Goal: Task Accomplishment & Management: Manage account settings

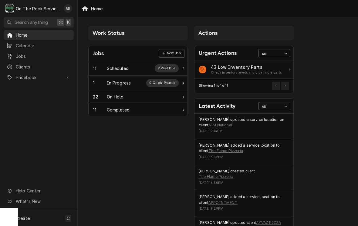
click at [111, 80] on div "In Progress" at bounding box center [119, 83] width 24 height 6
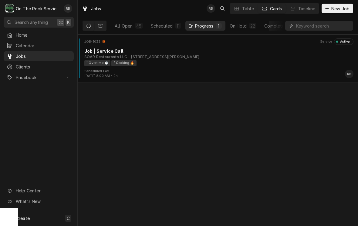
click at [230, 55] on div "SOAR Restaurants LLC 119 S Buncombe Rd, Greer, SC 29650" at bounding box center [218, 56] width 269 height 5
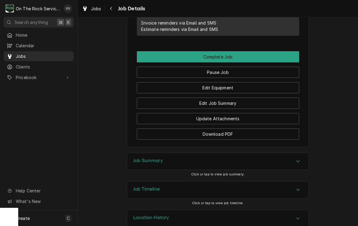
scroll to position [548, 0]
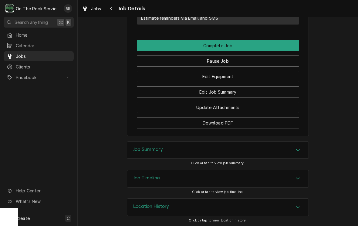
click at [231, 73] on button "Edit Equipment" at bounding box center [218, 76] width 162 height 11
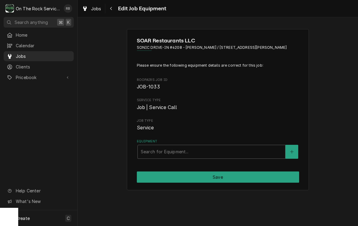
click at [292, 150] on icon "Create New Equipment" at bounding box center [292, 152] width 4 height 4
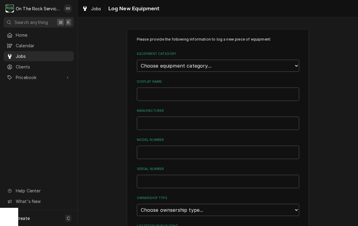
click at [294, 56] on label "Equipment Category" at bounding box center [218, 54] width 162 height 5
click at [294, 60] on select "Choose equipment category... Cooking Equipment Fryers Ice Machines Ovens and Ra…" at bounding box center [218, 66] width 162 height 12
select select "1"
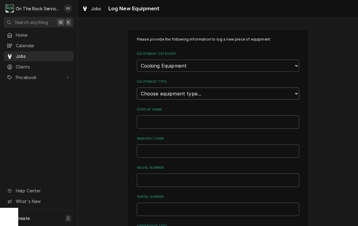
click at [297, 88] on select "Choose equipment type... Broiler Charbroiler Commercial Microwave Commercial To…" at bounding box center [218, 94] width 162 height 12
select select "6"
click at [158, 116] on input "Display Name" at bounding box center [218, 122] width 162 height 13
type input "Grill"
click at [153, 145] on input "Manufacturer" at bounding box center [218, 151] width 162 height 13
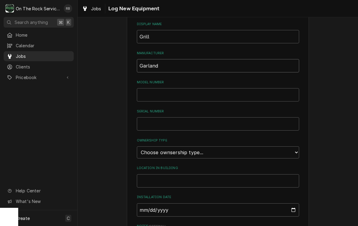
scroll to position [88, 0]
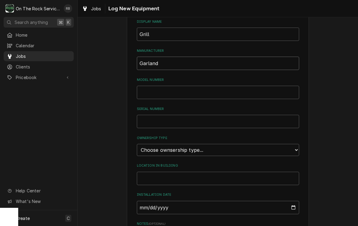
type input "Garland"
click at [155, 86] on input "Model Number" at bounding box center [218, 92] width 162 height 13
type input "CS"
click at [153, 115] on input "Serial Number" at bounding box center [218, 121] width 162 height 13
type input "12345"
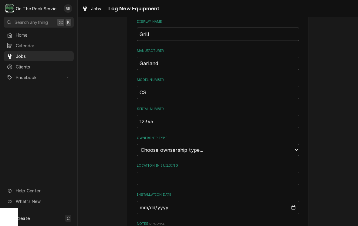
click at [295, 144] on select "Choose ownsership type... Unknown Owned Leased Rented" at bounding box center [218, 150] width 162 height 12
select select "1"
click at [238, 172] on input "Location in Building" at bounding box center [218, 178] width 162 height 13
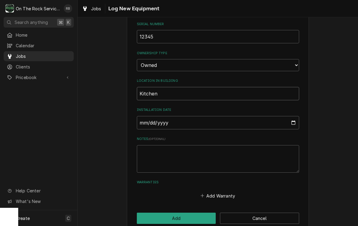
scroll to position [173, 0]
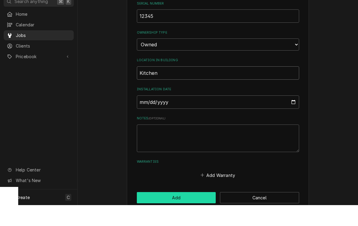
type input "Kitchen"
click at [180, 213] on button "Add" at bounding box center [176, 218] width 79 height 11
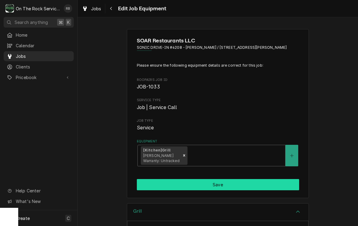
click at [271, 183] on button "Save" at bounding box center [218, 184] width 162 height 11
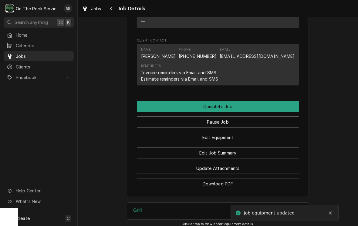
scroll to position [514, 0]
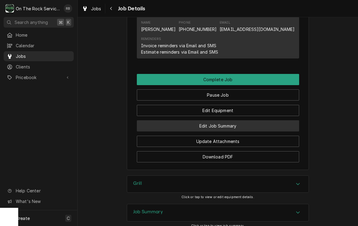
click at [266, 124] on button "Edit Job Summary" at bounding box center [218, 126] width 162 height 11
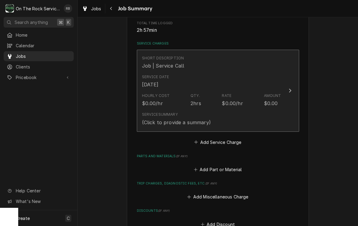
click at [290, 89] on icon "Update Line Item" at bounding box center [290, 91] width 2 height 4
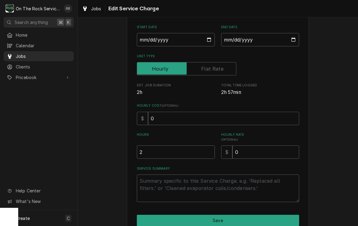
scroll to position [76, 0]
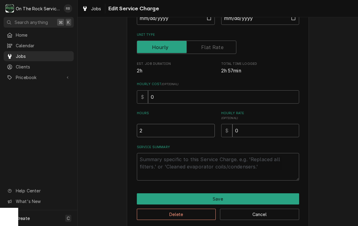
click at [155, 128] on input "2" at bounding box center [176, 130] width 78 height 13
type textarea "x"
type input "5"
click at [152, 161] on textarea "Service Summary" at bounding box center [218, 167] width 162 height 28
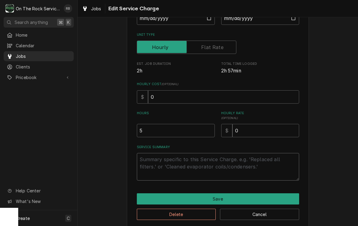
type textarea "x"
type textarea "9"
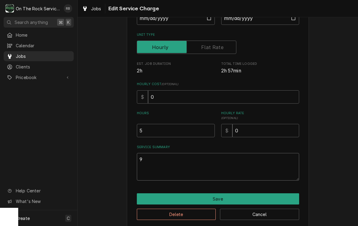
type textarea "x"
type textarea "9-"
type textarea "x"
type textarea "9-1"
type textarea "x"
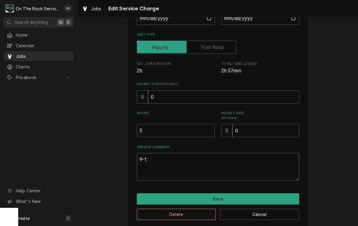
type textarea "9-1-"
type textarea "x"
type textarea "9-1-20"
type textarea "x"
type textarea "9-1-202"
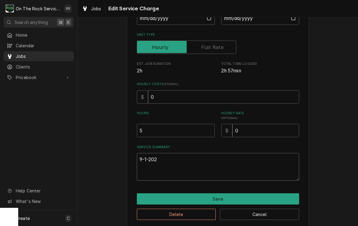
type textarea "x"
type textarea "9-1-2025"
type textarea "x"
type textarea "9-1-2025"
type textarea "x"
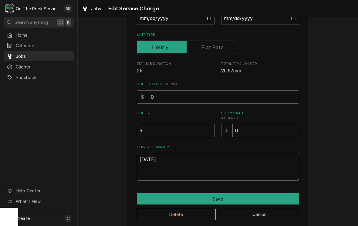
type textarea "9-1-2025 R"
type textarea "x"
type textarea "9-1-2025 Ra"
type textarea "x"
type textarea "9-1-2025 Ray"
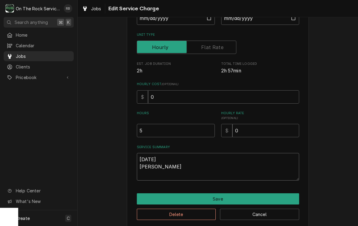
type textarea "x"
type textarea "9-1-2025 Ray"
type textarea "x"
type textarea "9-1-2025 Ray a"
type textarea "x"
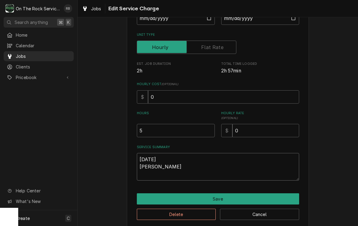
type textarea "9-1-2025 Ray an"
type textarea "x"
type textarea "9-1-2025 Ray and"
type textarea "x"
type textarea "9-1-2025 Ray and"
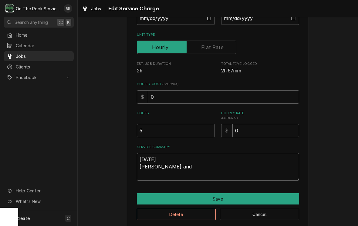
type textarea "x"
type textarea "9-1-2025 Ray and R"
type textarea "x"
type textarea "9-1-2025 Ray and Ri"
type textarea "x"
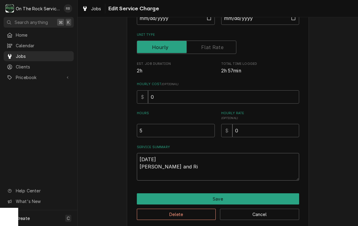
type textarea "9-1-2025 Ray and Ric"
type textarea "x"
type textarea "9-1-2025 Ray and Rich"
type textarea "x"
type textarea "9-1-2025 Ray and Rich"
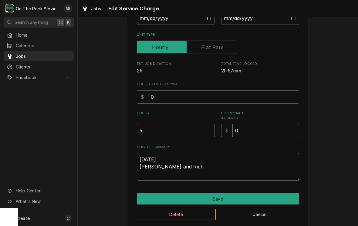
type textarea "x"
type textarea "9-1-2025 Ray and Rich p"
type textarea "x"
type textarea "9-1-2025 Ray and Rich pr"
type textarea "x"
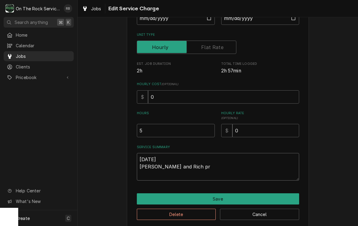
type textarea "9-1-2025 Ray and Rich pro"
type textarea "x"
type textarea "9-1-2025 Ray and Rich prov"
type textarea "x"
type textarea "9-1-2025 Ray and Rich provi"
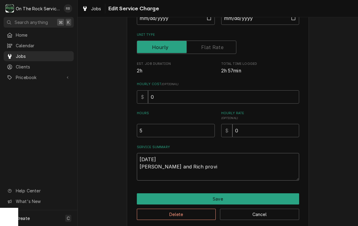
type textarea "x"
type textarea "9-1-2025 Ray and Rich provid"
type textarea "x"
type textarea "9-1-2025 Ray and Rich provide"
type textarea "x"
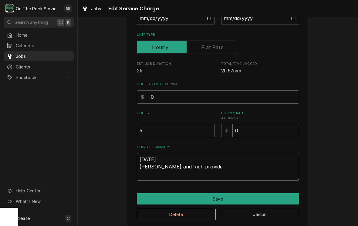
type textarea "9-1-2025 Ray and Rich provided"
type textarea "x"
type textarea "9-1-2025 Ray and Rich provided"
type textarea "x"
type textarea "9-1-2025 Ray and Rich provided s"
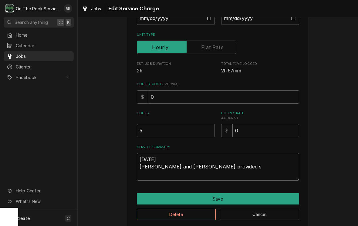
type textarea "x"
type textarea "9-1-2025 Ray and Rich provided se"
type textarea "x"
type textarea "9-1-2025 Ray and Rich provided ser"
type textarea "x"
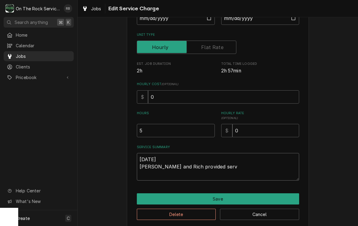
type textarea "9-1-2025 Ray and Rich provided servi"
type textarea "x"
type textarea "9-1-2025 Ray and Rich provided servic"
type textarea "x"
type textarea "9-1-2025 Ray and Rich provided service"
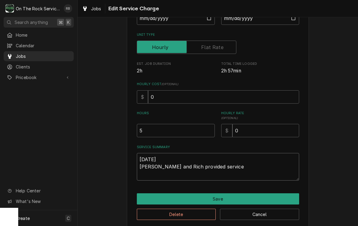
type textarea "x"
type textarea "9-1-2025 Ray and Rich provided service"
type textarea "x"
type textarea "9-1-2025 Ray and Rich provided service p"
type textarea "x"
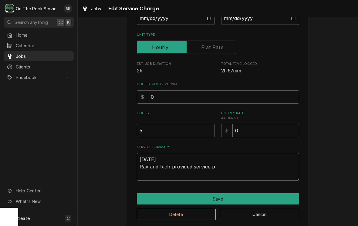
type textarea "9-1-2025 Ray and Rich provided service pa"
type textarea "x"
type textarea "9-1-2025 Ray and Rich provided service par"
type textarea "x"
type textarea "9-1-2025 Ray and Rich provided service part"
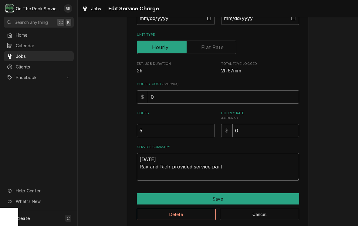
type textarea "x"
type textarea "9-1-2025 Ray and Rich provided service parts"
type textarea "x"
type textarea "9-1-2025 Ray and Rich provided service parts an"
type textarea "x"
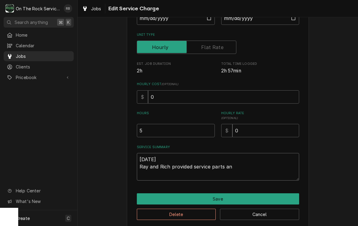
type textarea "9-1-2025 Ray and Rich provided service parts and"
type textarea "x"
type textarea "9-1-2025 Ray and Rich provided service parts and"
type textarea "x"
type textarea "9-1-2025 Ray and Rich provided service parts and l"
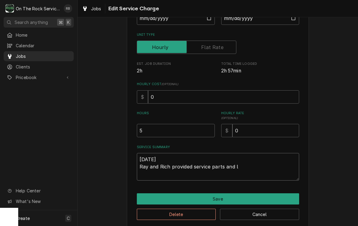
type textarea "x"
type textarea "9-1-2025 Ray and Rich provided service parts and la"
type textarea "x"
type textarea "9-1-2025 Ray and Rich provided service parts and lab"
type textarea "x"
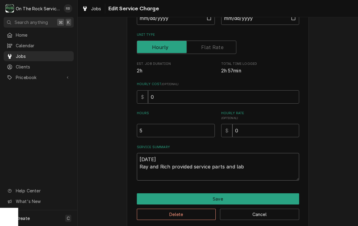
type textarea "9-1-2025 Ray and Rich provided service parts and labo"
type textarea "x"
type textarea "9-1-2025 Ray and Rich provided service parts and labor"
type textarea "x"
type textarea "9-1-2025 Ray and Rich provided service parts and labor"
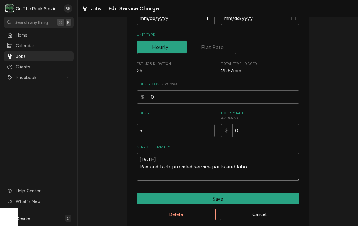
type textarea "x"
type textarea "9-1-2025 Ray and Rich provided service parts and labor t"
type textarea "x"
type textarea "9-1-2025 Ray and Rich provided service parts and labor to"
type textarea "x"
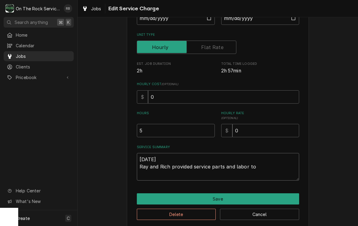
type textarea "9-1-2025 Ray and Rich provided service parts and labor to"
type textarea "x"
type textarea "9-1-2025 Ray and Rich provided service parts and labor to d"
type textarea "x"
type textarea "9-1-2025 Ray and Rich provided service parts and labor to di"
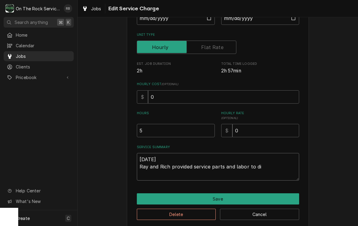
type textarea "x"
type textarea "9-1-2025 Ray and Rich provided service parts and labor to dia"
type textarea "x"
type textarea "9-1-2025 Ray and Rich provided service parts and labor to diag"
type textarea "x"
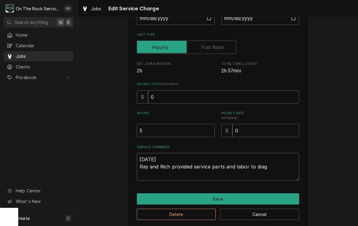
type textarea "9-1-2025 Ray and Rich provided service parts and labor to diagnose"
type textarea "x"
type textarea "9-1-2025 Ray and Rich provided service parts and labor to diagnose"
type textarea "x"
type textarea "9-1-2025 Ray and Rich provided service parts and labor to diagnose"
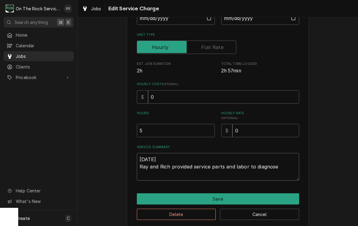
type textarea "x"
type textarea "9-1-2025 Ray and Rich provided service parts and labor to diagnose"
type textarea "x"
type textarea "9-1-2025 Ray and Rich provided service parts and labor to diagnose g"
type textarea "x"
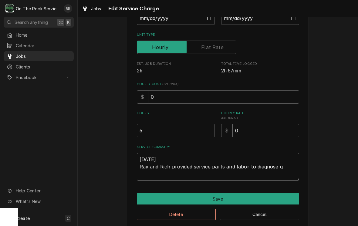
type textarea "9-1-2025 Ray and Rich provided service parts and labor to diagnose gr"
type textarea "x"
type textarea "9-1-2025 Ray and Rich provided service parts and labor to diagnose gri"
type textarea "x"
type textarea "9-1-2025 Ray and Rich provided service parts and labor to diagnose gril"
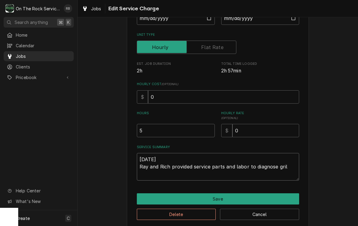
type textarea "x"
type textarea "9-1-2025 Ray and Rich provided service parts and labor to diagnose grill"
type textarea "x"
type textarea "9-1-2025 Ray and Rich provided service parts and labor to diagnose grill."
type textarea "x"
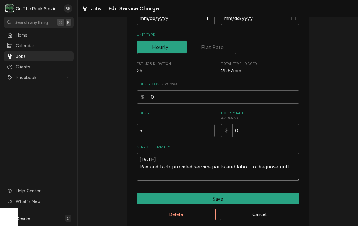
type textarea "9-1-2025 Ray and Rich provided service parts and labor to diagnose grill."
type textarea "x"
type textarea "9-1-2025 Ray and Rich provided service parts and labor to diagnose grill. T"
type textarea "x"
type textarea "9-1-2025 Ray and Rich provided service parts and labor to diagnose grill. Te"
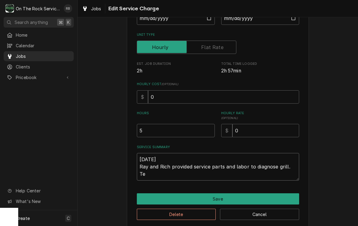
type textarea "x"
type textarea "9-1-2025 Ray and Rich provided service parts and labor to diagnose grill. Tec"
type textarea "x"
type textarea "9-1-2025 Ray and Rich provided service parts and labor to diagnose grill. Tech"
type textarea "x"
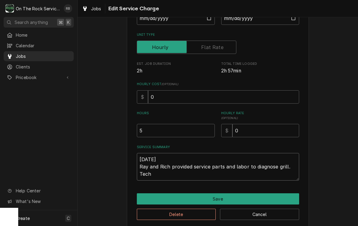
type textarea "9-1-2025 Ray and Rich provided service parts and labor to diagnose grill. Tech"
type textarea "x"
type textarea "9-1-2025 Ray and Rich provided service parts and labor to diagnose grill. Tech f"
type textarea "x"
type textarea "9-1-2025 Ray and Rich provided service parts and labor to diagnose grill. Tech …"
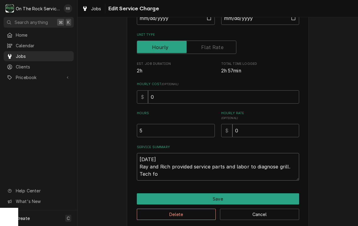
type textarea "x"
type textarea "9-1-2025 Ray and Rich provided service parts and labor to diagnose grill. Tech …"
type textarea "x"
type textarea "9-1-2025 Ray and Rich provided service parts and labor to diagnose grill. Tech …"
type textarea "x"
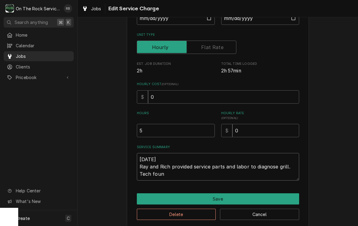
type textarea "9-1-2025 Ray and Rich provided service parts and labor to diagnose grill. Tech …"
type textarea "x"
type textarea "9-1-2025 Ray and Rich provided service parts and labor to diagnose grill. Tech …"
type textarea "x"
type textarea "9-1-2025 Ray and Rich provided service parts and labor to diagnose grill. Tech …"
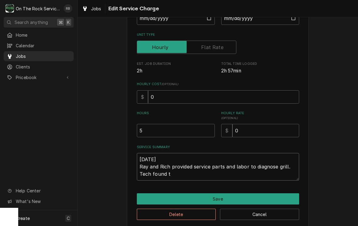
type textarea "x"
type textarea "9-1-2025 Ray and Rich provided service parts and labor to diagnose grill. Tech …"
type textarea "x"
type textarea "9-1-2025 Ray and Rich provided service parts and labor to diagnose grill. Tech …"
type textarea "x"
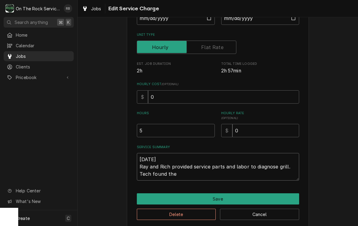
type textarea "9-1-2025 Ray and Rich provided service parts and labor to diagnose grill. Tech …"
type textarea "x"
type textarea "9-1-2025 Ray and Rich provided service parts and labor to diagnose grill. Tech …"
type textarea "x"
type textarea "9-1-2025 Ray and Rich provided service parts and labor to diagnose grill. Tech …"
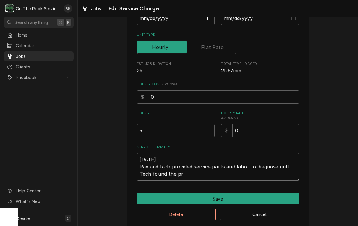
type textarea "x"
type textarea "9-1-2025 Ray and Rich provided service parts and labor to diagnose grill. Tech …"
type textarea "x"
type textarea "9-1-2025 Ray and Rich provided service parts and labor to diagnose grill. Tech …"
type textarea "x"
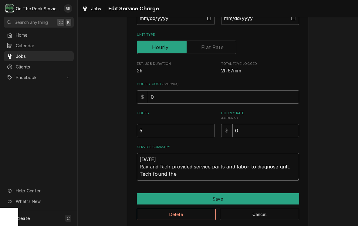
type textarea "9-1-2025 Ray and Rich provided service parts and labor to diagnose grill. Tech …"
type textarea "x"
type textarea "9-1-2025 Ray and Rich provided service parts and labor to diagnose grill. Tech …"
type textarea "x"
type textarea "9-1-2025 Ray and Rich provided service parts and labor to diagnose grill. Tech …"
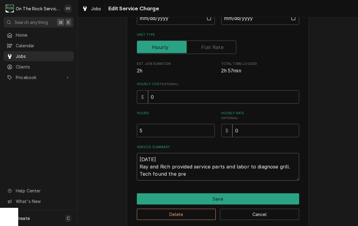
type textarea "x"
type textarea "9-1-2025 Ray and Rich provided service parts and labor to diagnose grill. Tech …"
type textarea "x"
type textarea "9-1-2025 Ray and Rich provided service parts and labor to diagnose grill. Tech …"
type textarea "x"
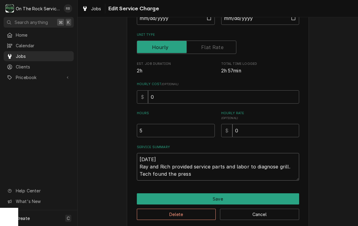
type textarea "9-1-2025 Ray and Rich provided service parts and labor to diagnose grill. Tech …"
type textarea "x"
type textarea "9-1-2025 Ray and Rich provided service parts and labor to diagnose grill. Tech …"
type textarea "x"
type textarea "9-1-2025 Ray and Rich provided service parts and labor to diagnose grill. Tech …"
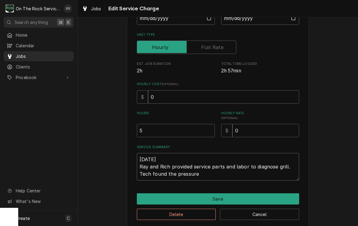
type textarea "x"
type textarea "9-1-2025 Ray and Rich provided service parts and labor to diagnose grill. Tech …"
type textarea "x"
type textarea "9-1-2025 Ray and Rich provided service parts and labor to diagnose grill. Tech …"
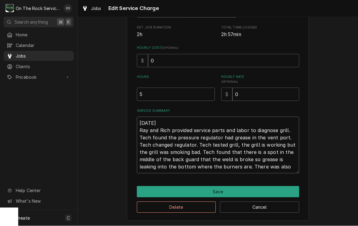
scroll to position [111, 0]
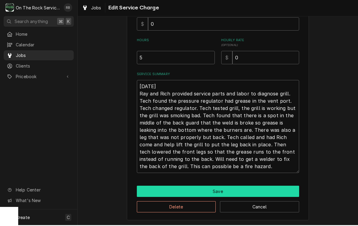
click at [282, 189] on button "Save" at bounding box center [218, 192] width 162 height 11
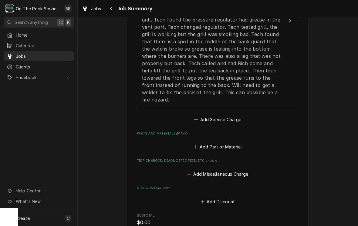
scroll to position [241, 0]
click at [193, 143] on button "Add Part or Material" at bounding box center [218, 147] width 50 height 9
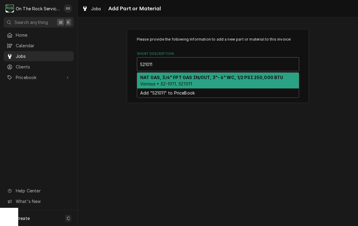
click at [249, 78] on strong "NAT GAS, 3/4" FPT GAS IN/OUT, 3"- 6" WC, 1/2 PSI 250,000 BTU" at bounding box center [211, 77] width 143 height 5
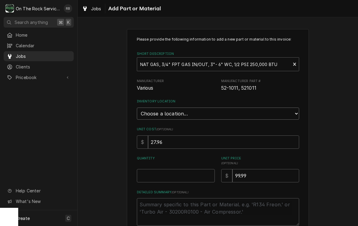
click at [295, 109] on select "Choose a location... Ray's Truck Rich's Truck Todd's Truck Warehouse" at bounding box center [218, 114] width 162 height 12
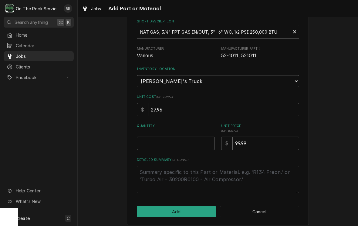
scroll to position [32, 0]
click at [152, 138] on input "Quantity" at bounding box center [176, 143] width 78 height 13
click at [325, 119] on div "Please provide the following information to add a new part or material to this …" at bounding box center [218, 111] width 281 height 240
click at [181, 207] on button "Add" at bounding box center [176, 212] width 79 height 11
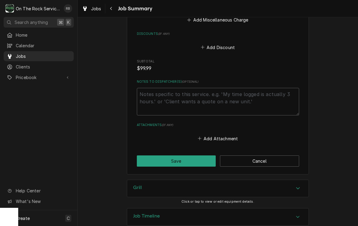
scroll to position [488, 0]
click at [192, 156] on button "Save" at bounding box center [176, 161] width 79 height 11
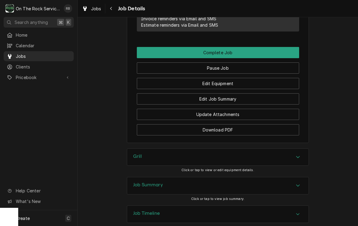
scroll to position [614, 0]
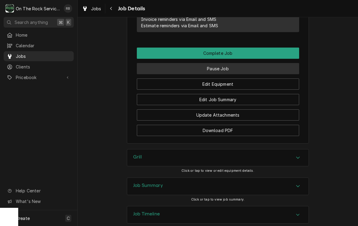
click at [231, 66] on button "Pause Job" at bounding box center [218, 68] width 162 height 11
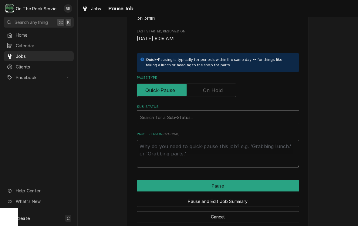
scroll to position [107, 0]
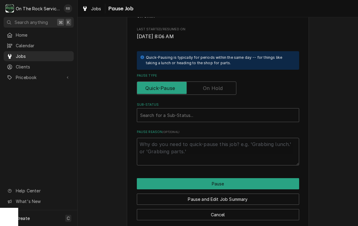
click at [230, 85] on input "Pause Type" at bounding box center [187, 88] width 94 height 13
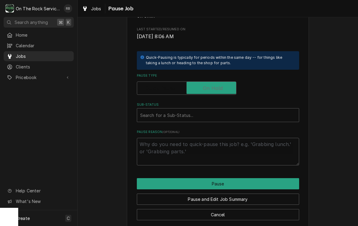
checkbox input "true"
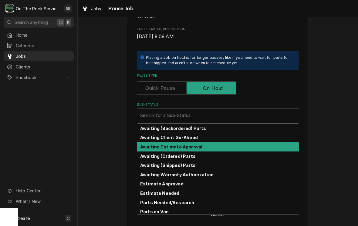
click at [194, 145] on strong "Awaiting Estimate Approval" at bounding box center [171, 147] width 62 height 5
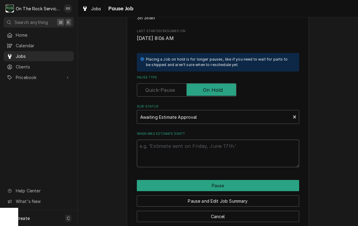
click at [192, 142] on textarea "When was estimate sent?" at bounding box center [218, 154] width 162 height 28
type textarea "x"
type textarea "R"
type textarea "x"
type textarea "Ri"
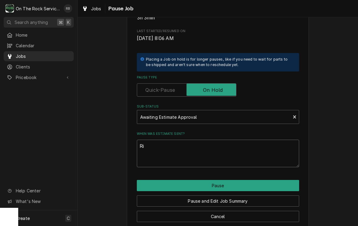
type textarea "x"
type textarea "Ric"
type textarea "x"
type textarea "Rich"
type textarea "x"
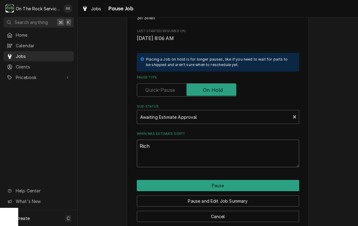
type textarea "Rich"
type textarea "x"
type textarea "Rich 9"
type textarea "x"
type textarea "Rich 9-"
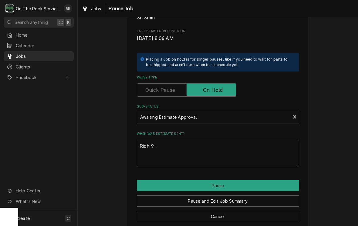
type textarea "x"
type textarea "Rich 9-1"
type textarea "x"
type textarea "Rich 9-1-"
type textarea "x"
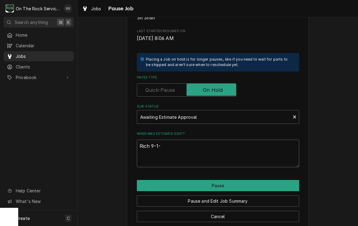
type textarea "Rich 9-1-2"
type textarea "x"
type textarea "Rich 9-1-20"
type textarea "x"
type textarea "Rich 9-1-202"
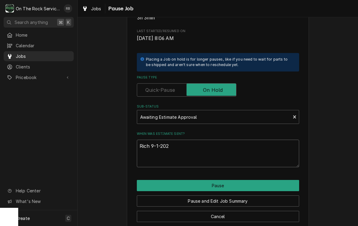
type textarea "x"
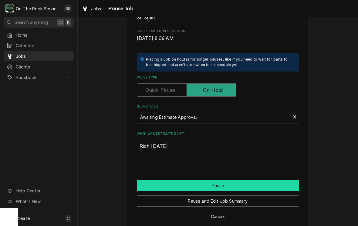
type textarea "Rich [DATE]"
click at [266, 181] on button "Pause" at bounding box center [218, 185] width 162 height 11
type textarea "x"
